Goal: Task Accomplishment & Management: Complete application form

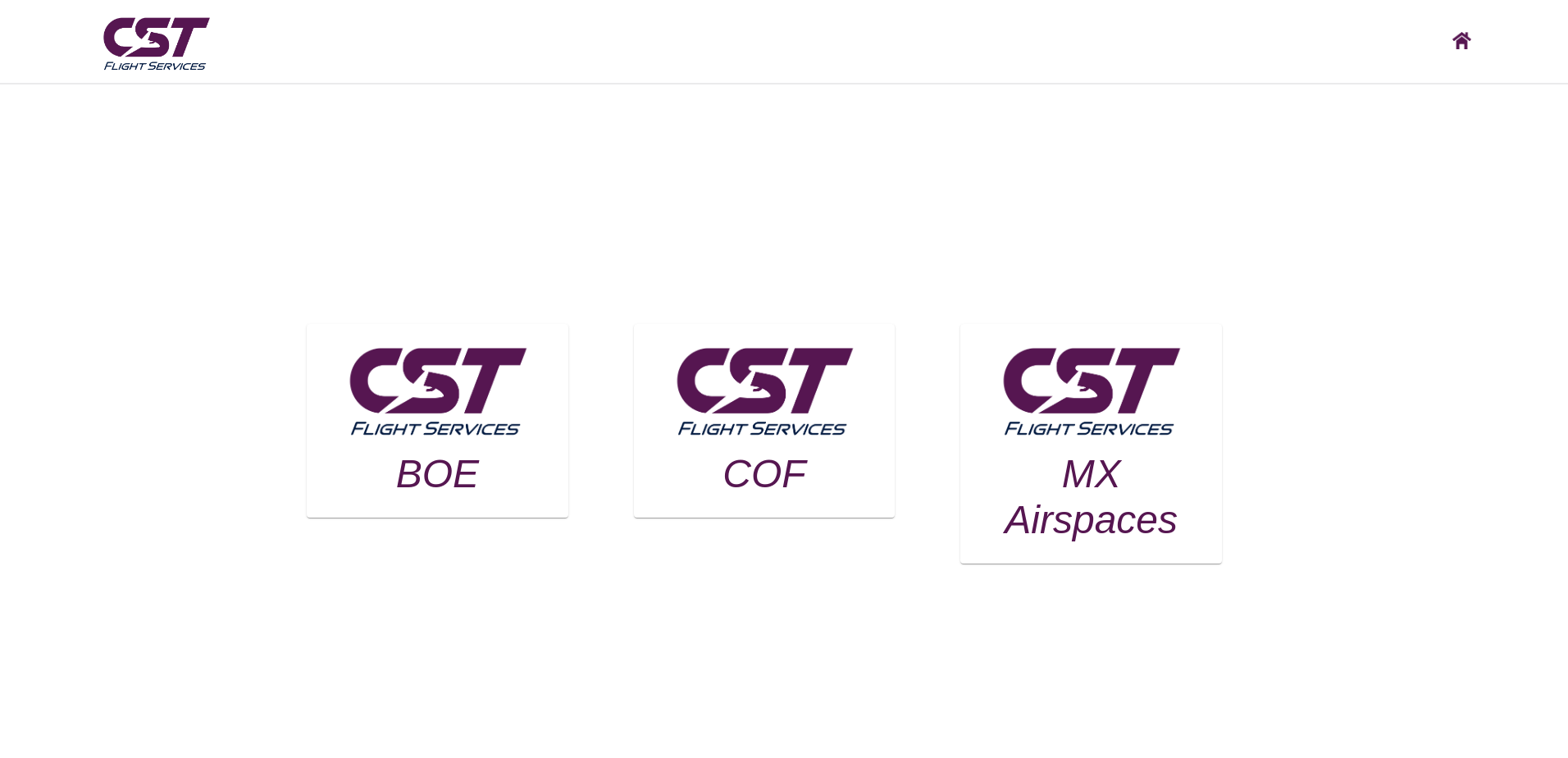
click at [419, 452] on h3 "BOE" at bounding box center [437, 474] width 220 height 46
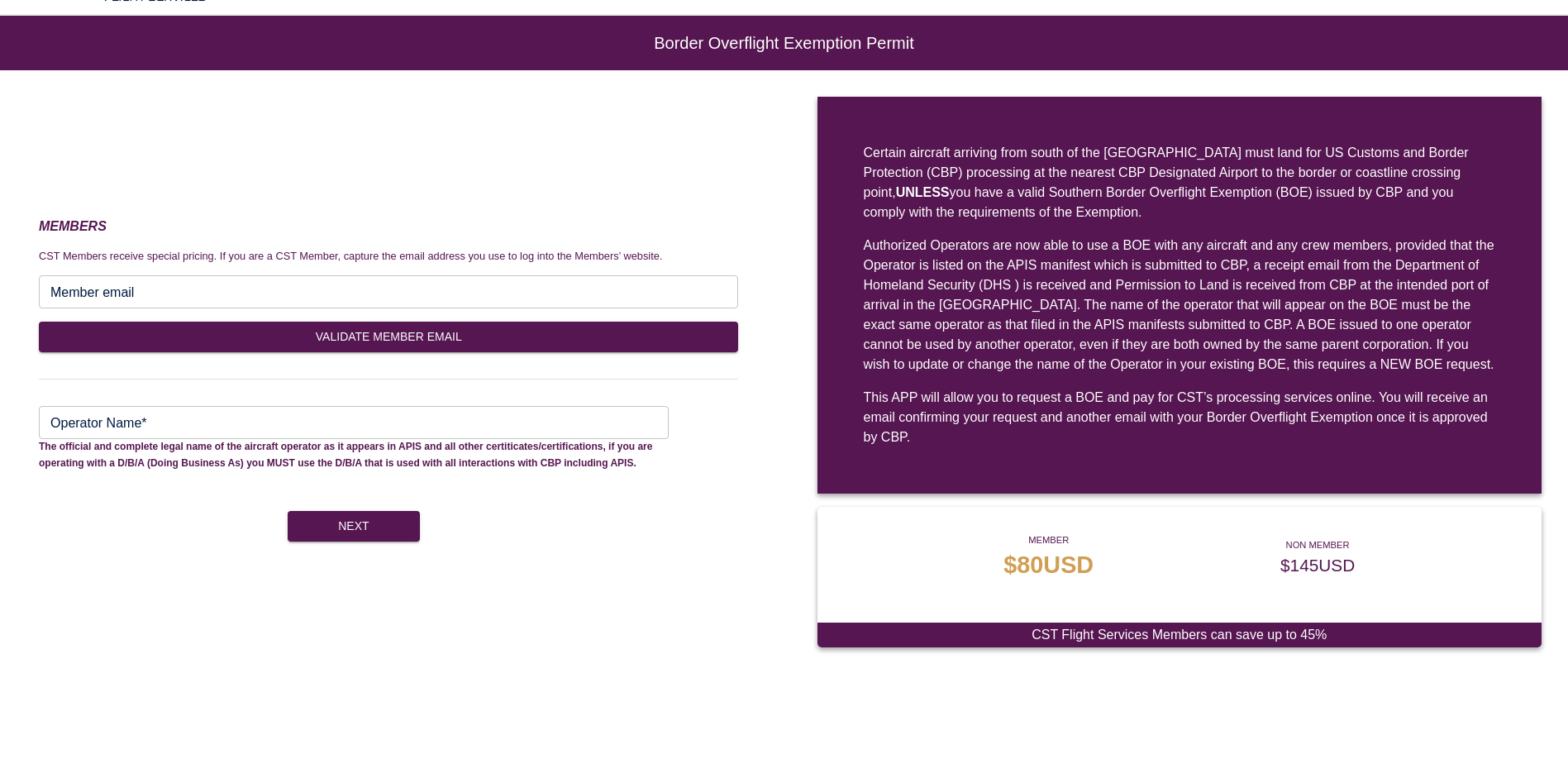
scroll to position [60, 0]
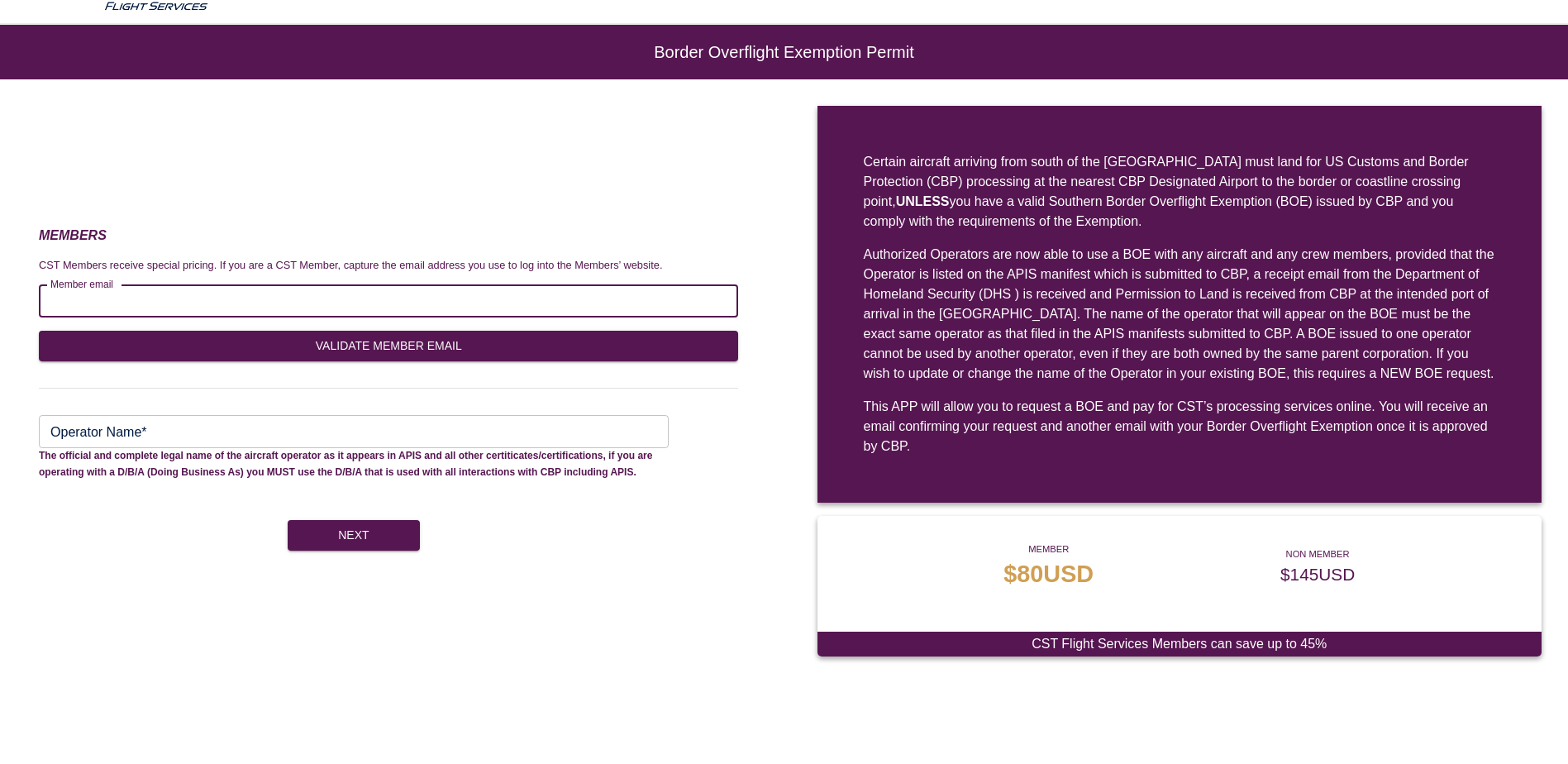
click at [585, 292] on input "Member email" at bounding box center [388, 301] width 699 height 33
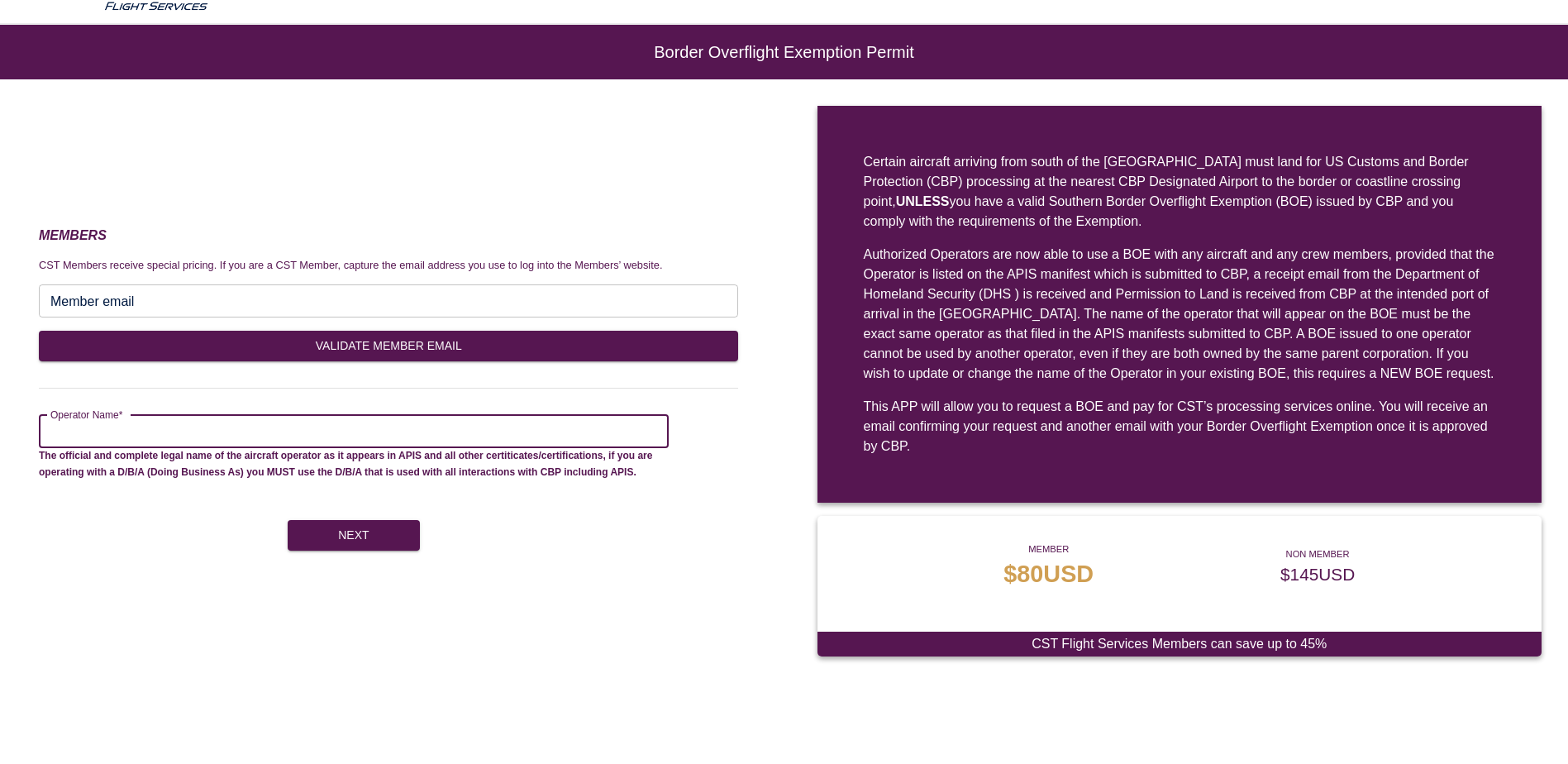
click at [504, 429] on input "Operator Name*" at bounding box center [353, 432] width 629 height 33
type input "****"
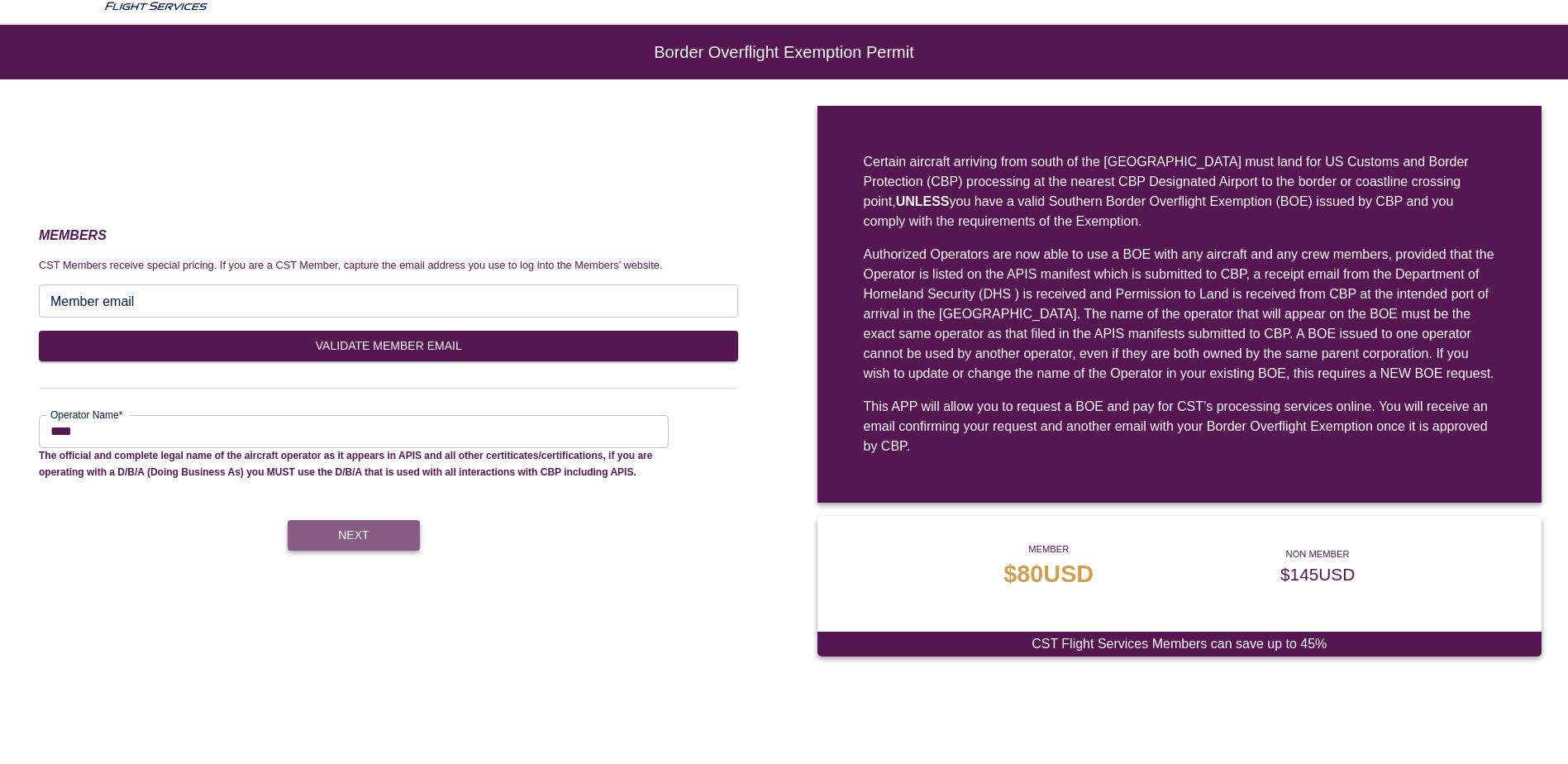
click at [402, 538] on button "Next" at bounding box center [353, 535] width 132 height 31
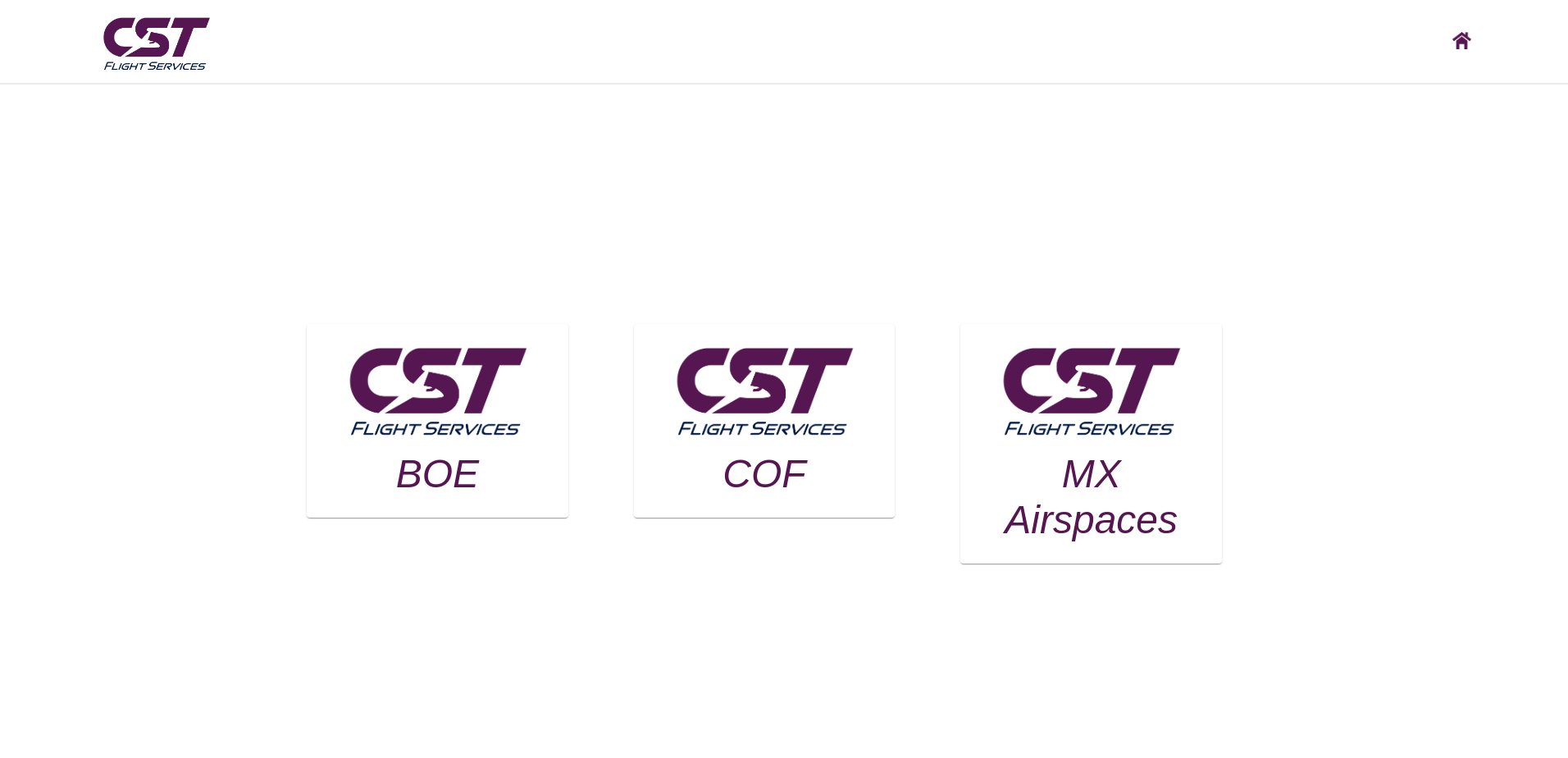
click at [532, 394] on img at bounding box center [437, 389] width 189 height 107
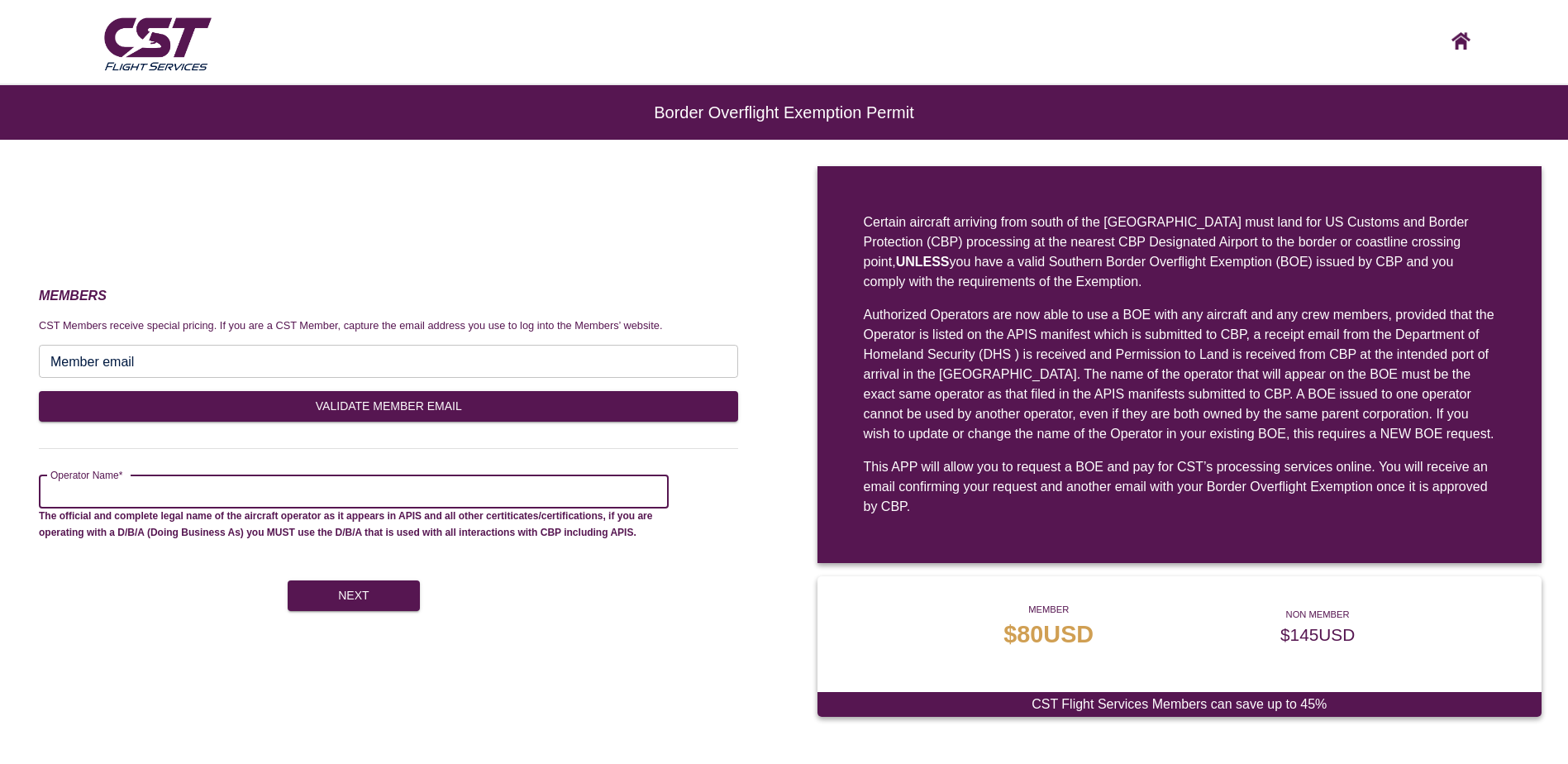
click at [345, 497] on input "Operator Name*" at bounding box center [353, 492] width 629 height 33
type input "*******"
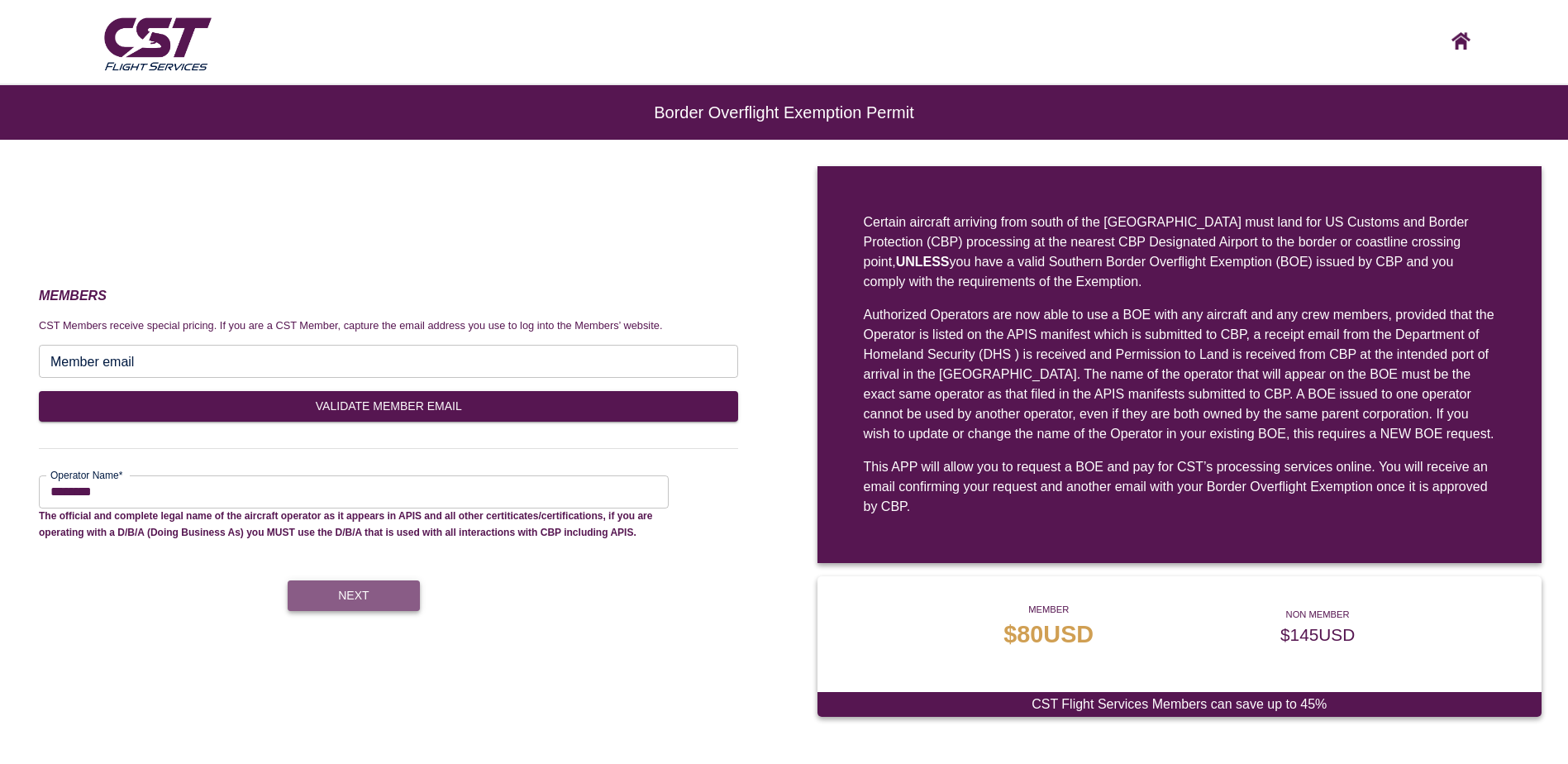
click at [371, 584] on button "Next" at bounding box center [353, 595] width 132 height 31
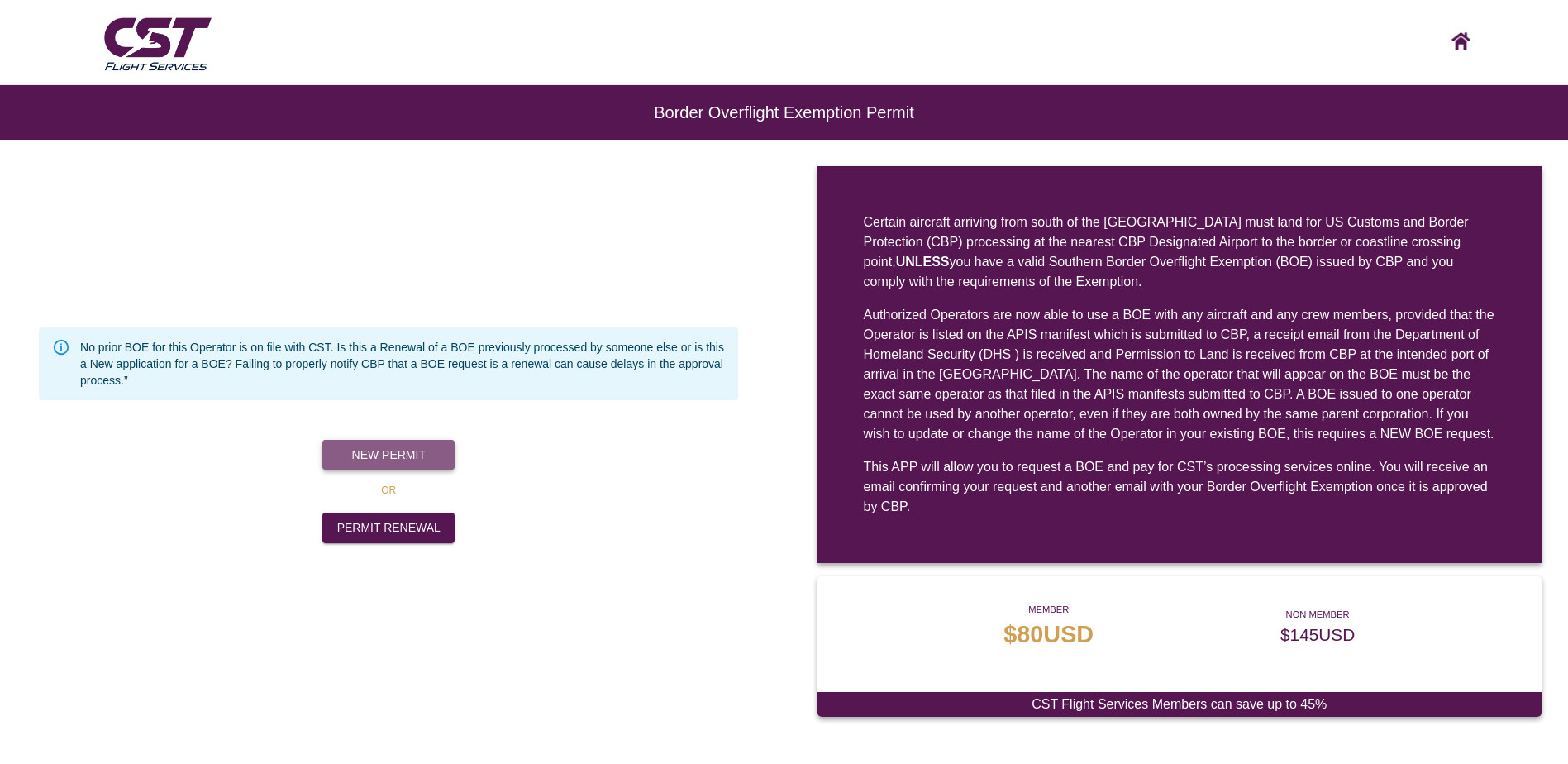
click at [406, 469] on button "New Permit" at bounding box center [388, 455] width 132 height 31
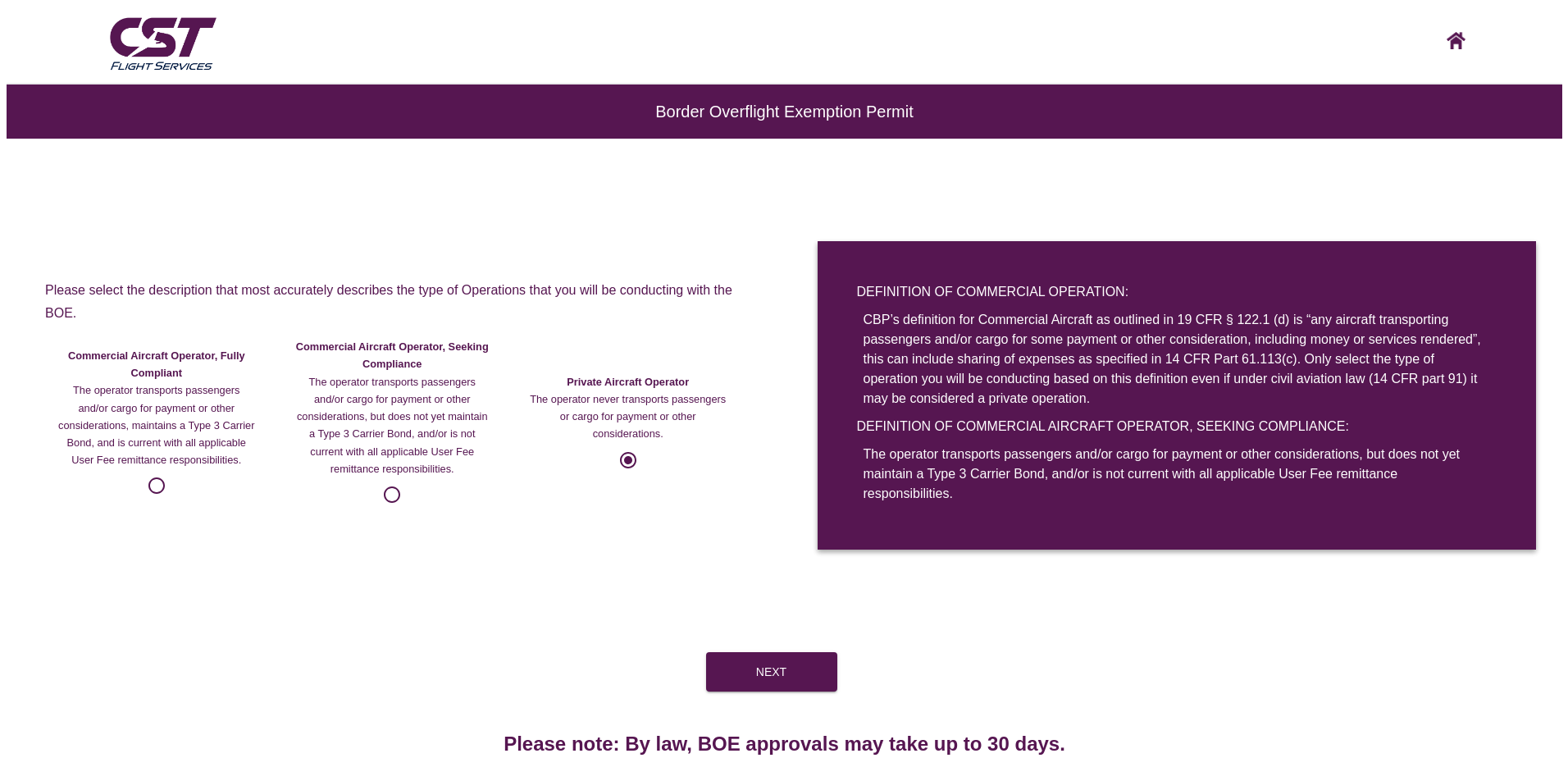
scroll to position [57, 0]
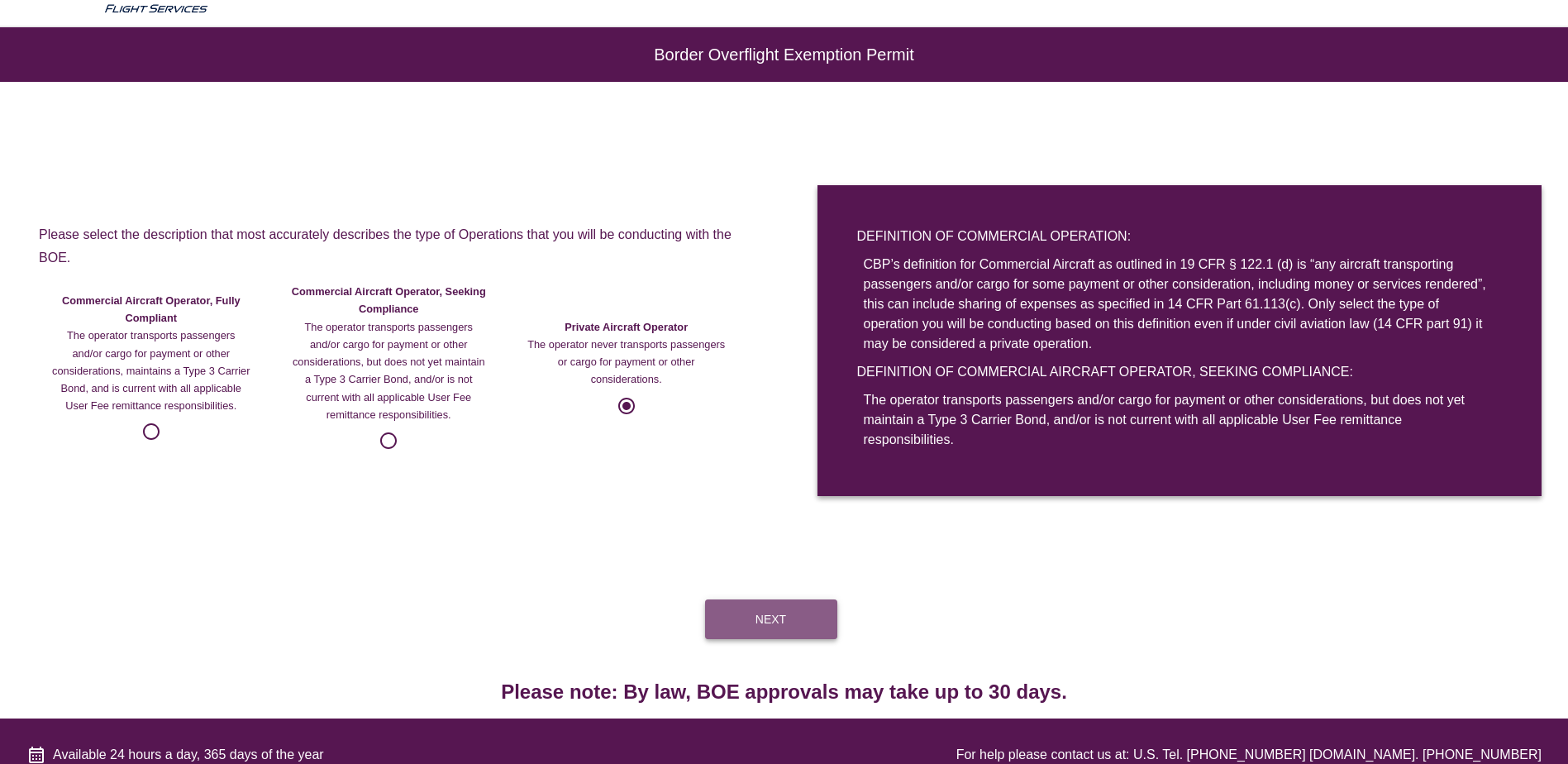
click at [769, 601] on button "Next" at bounding box center [771, 618] width 132 height 39
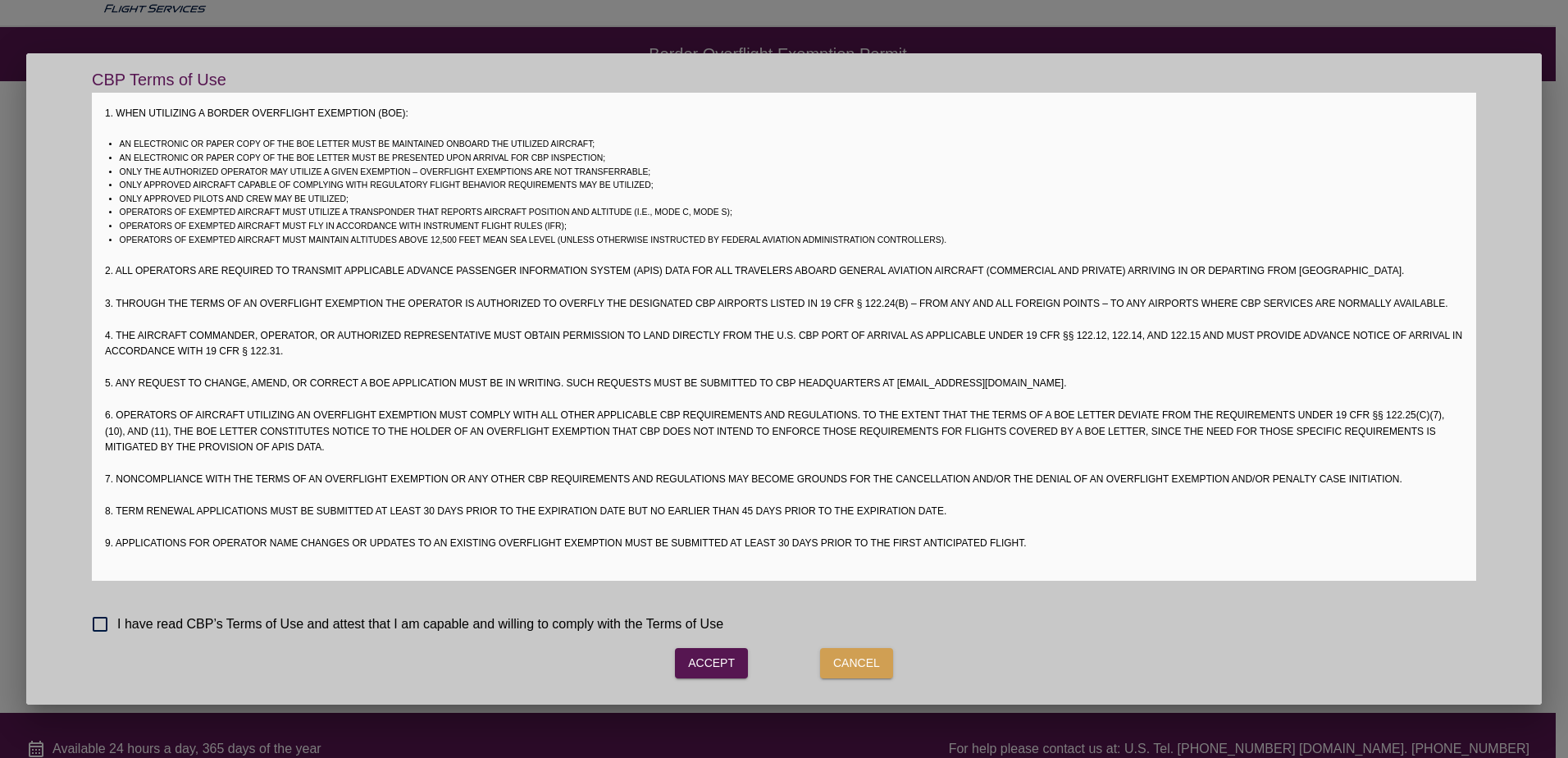
click at [519, 624] on span "I have read CBP’s Terms of Use and attest that I am capable and willing to comp…" at bounding box center [420, 624] width 606 height 20
click at [713, 664] on button "Accept" at bounding box center [711, 663] width 73 height 30
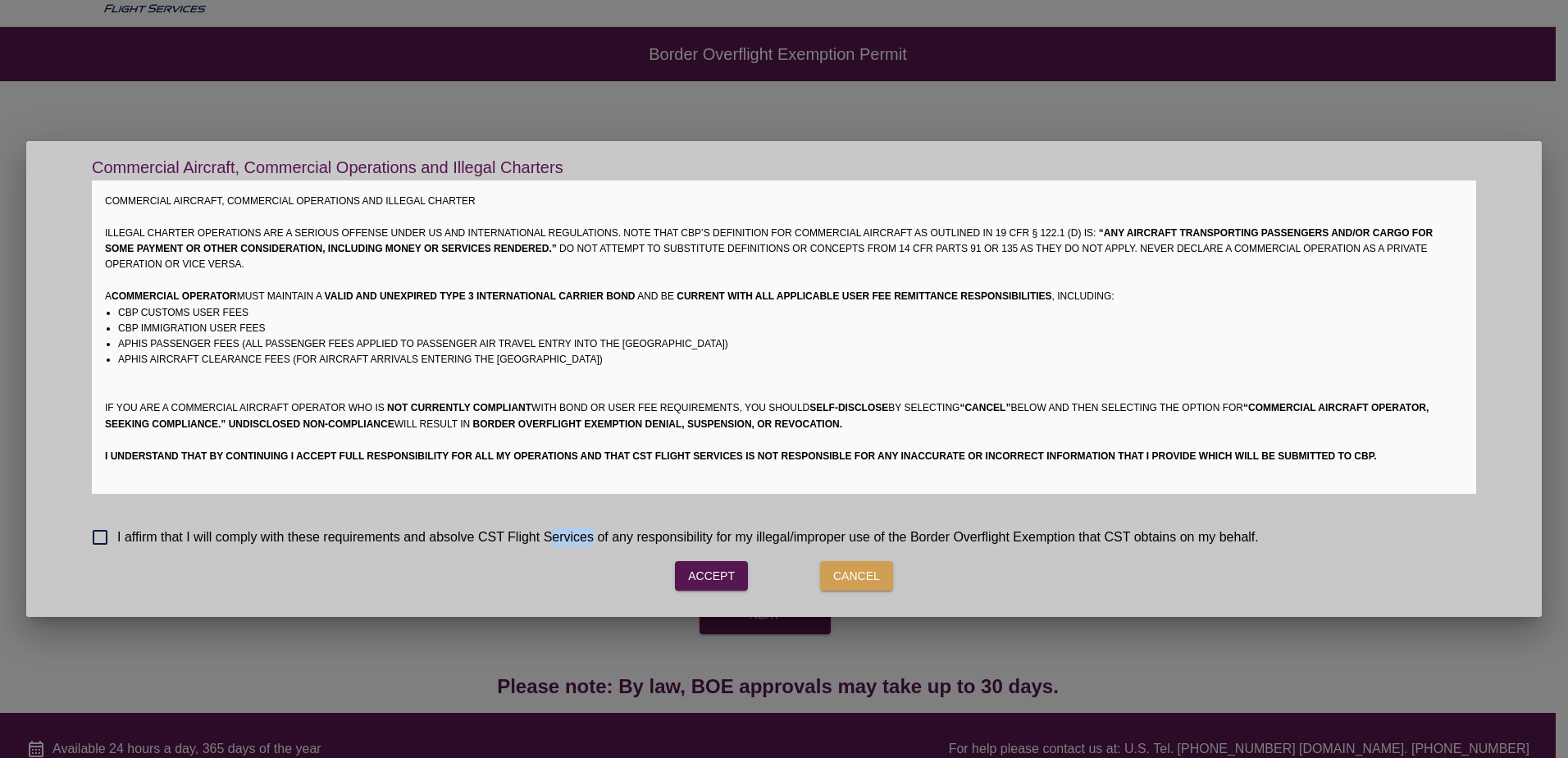
drag, startPoint x: 548, startPoint y: 540, endPoint x: 594, endPoint y: 526, distance: 48.1
click at [594, 527] on span "I affirm that I will comply with these requirements and absolve CST Flight Serv…" at bounding box center [688, 537] width 1141 height 20
click at [675, 573] on button "Accept" at bounding box center [711, 576] width 73 height 30
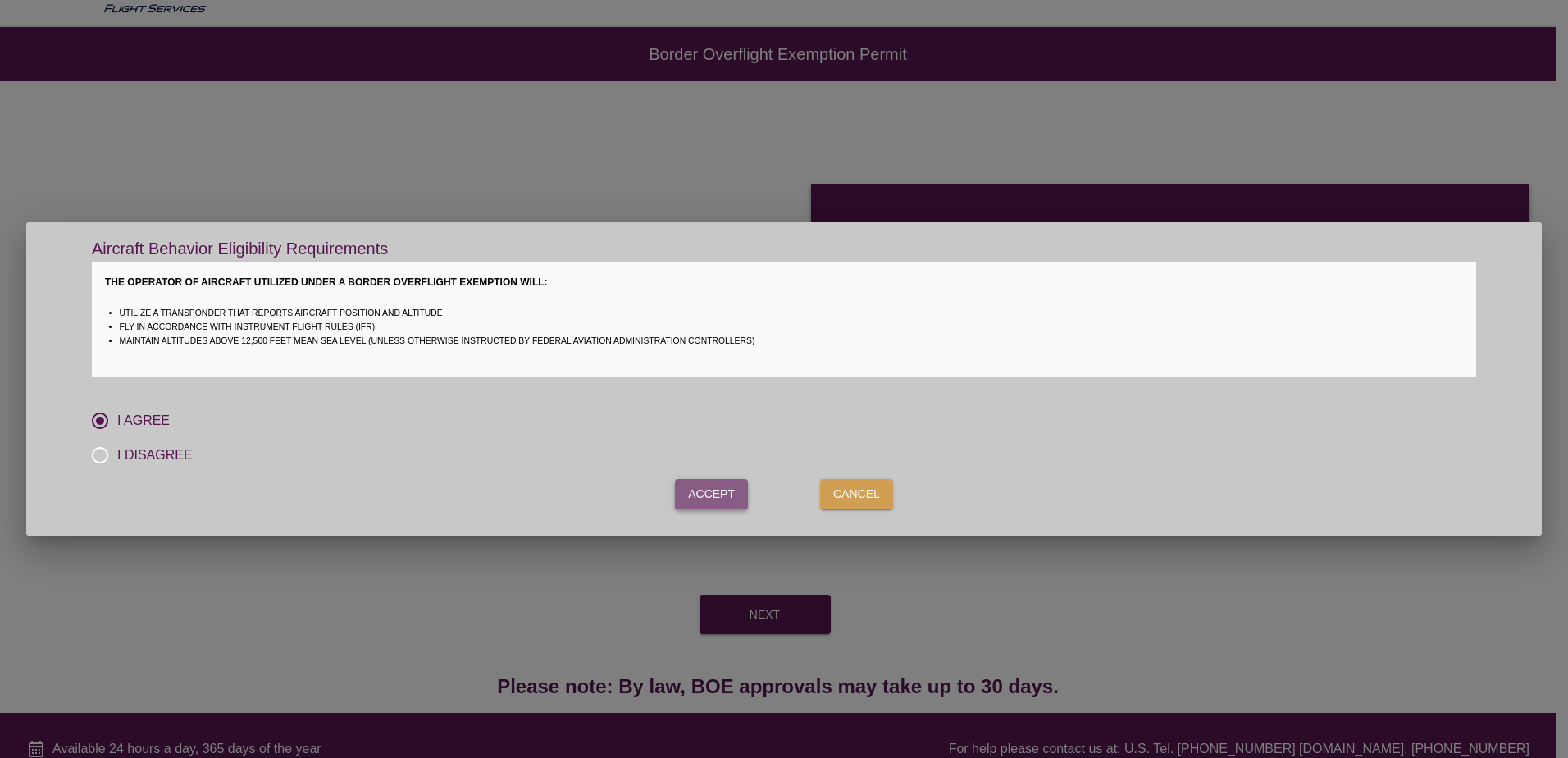
click at [712, 502] on button "Accept" at bounding box center [711, 493] width 73 height 30
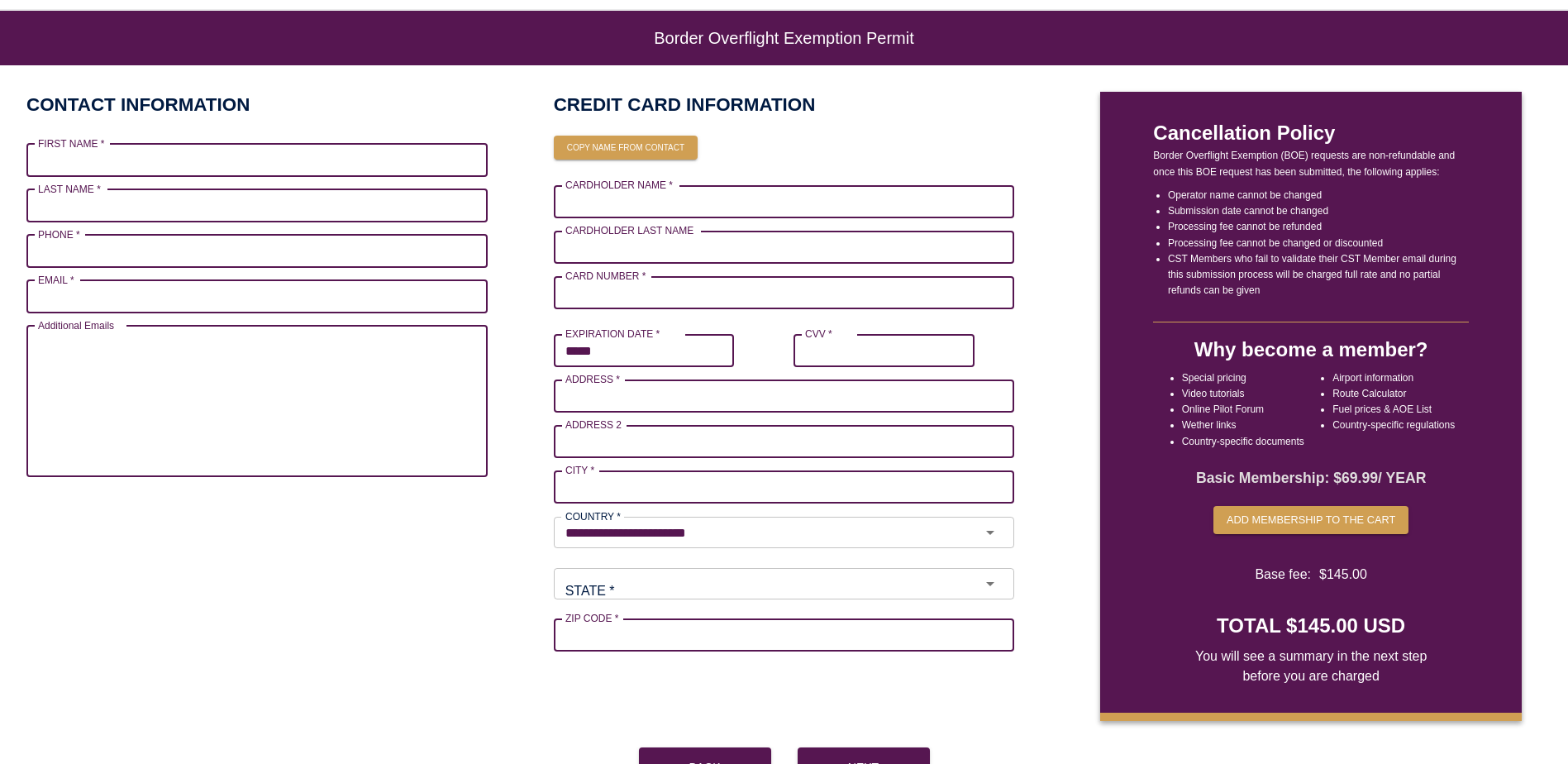
scroll to position [62, 0]
